Goal: Task Accomplishment & Management: Use online tool/utility

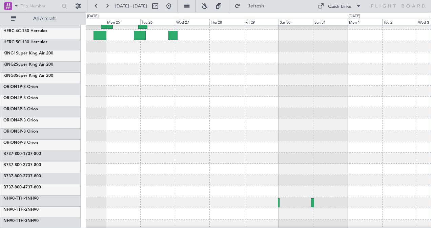
scroll to position [64, 0]
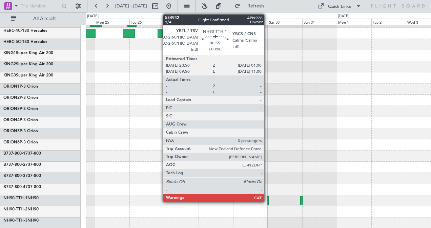
click at [268, 200] on div at bounding box center [268, 201] width 2 height 9
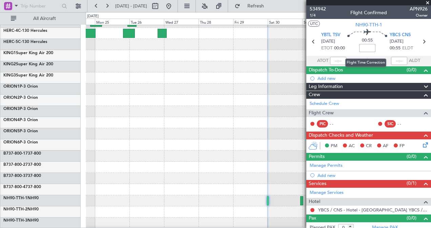
click at [366, 47] on input at bounding box center [367, 48] width 16 height 8
type input "+00:50"
click at [421, 42] on icon at bounding box center [424, 41] width 9 height 9
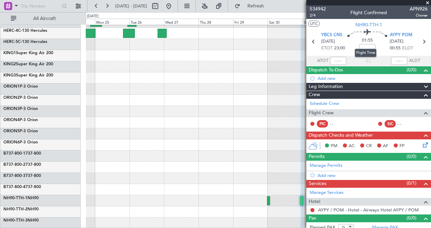
click at [363, 45] on mat-tooltip-component "Flight Time" at bounding box center [365, 53] width 31 height 18
click at [369, 43] on span "01:55" at bounding box center [367, 40] width 11 height 7
click at [365, 47] on input at bounding box center [367, 48] width 16 height 8
click at [365, 47] on input "+03:25" at bounding box center [367, 48] width 16 height 8
click at [372, 46] on input "+03:25" at bounding box center [367, 48] width 16 height 8
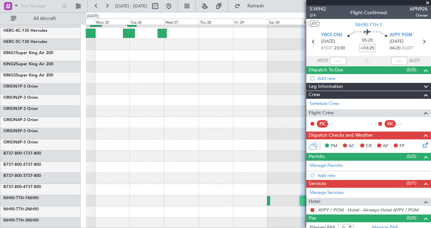
click at [372, 46] on input "+03:25" at bounding box center [367, 48] width 16 height 8
type input "+"
type input "+00:00"
type input "+02:25"
click at [421, 42] on icon at bounding box center [424, 41] width 9 height 9
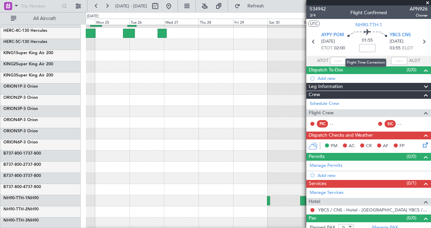
click at [364, 48] on input at bounding box center [367, 48] width 16 height 8
type input "+02:25"
click at [420, 40] on icon at bounding box center [424, 41] width 9 height 9
click at [363, 48] on input at bounding box center [367, 48] width 16 height 8
type input "+"
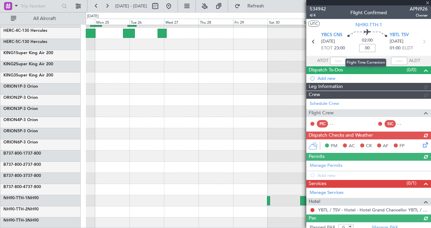
type input "+00:00"
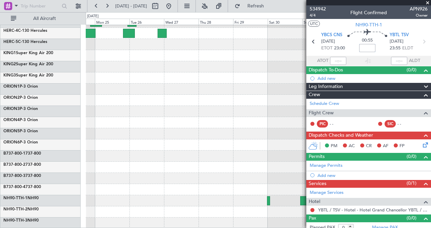
click at [365, 49] on input at bounding box center [367, 48] width 16 height 8
type input "+"
type input "+00:00"
type input "+00:50"
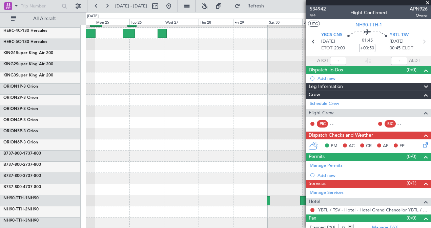
click at [429, 2] on span at bounding box center [427, 3] width 7 height 6
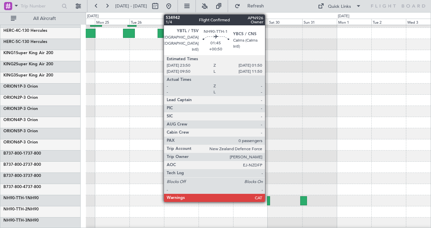
click at [268, 200] on div at bounding box center [268, 201] width 3 height 9
